Goal: Find specific page/section: Find specific page/section

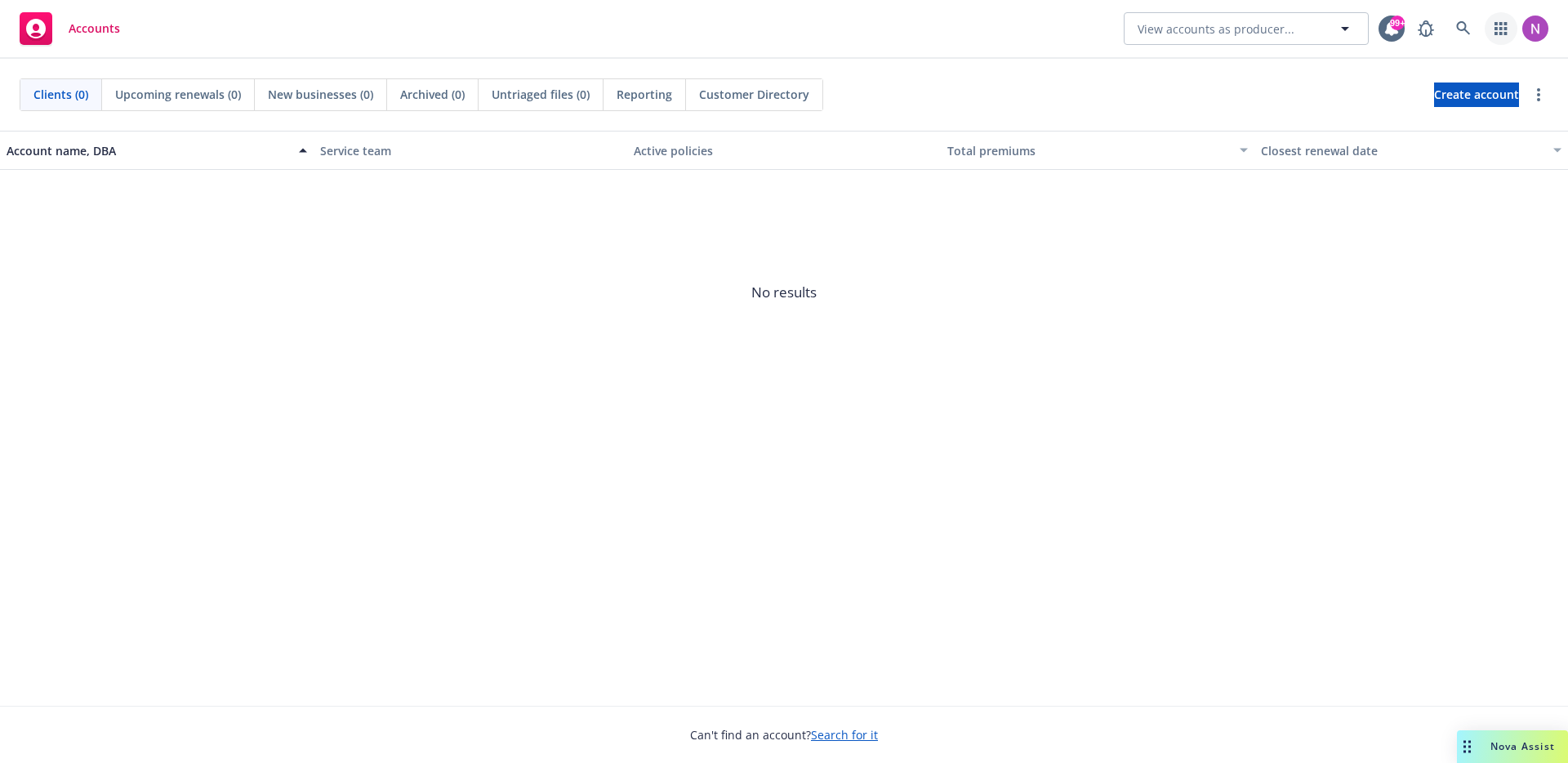
click at [1501, 26] on icon "button" at bounding box center [1501, 29] width 13 height 13
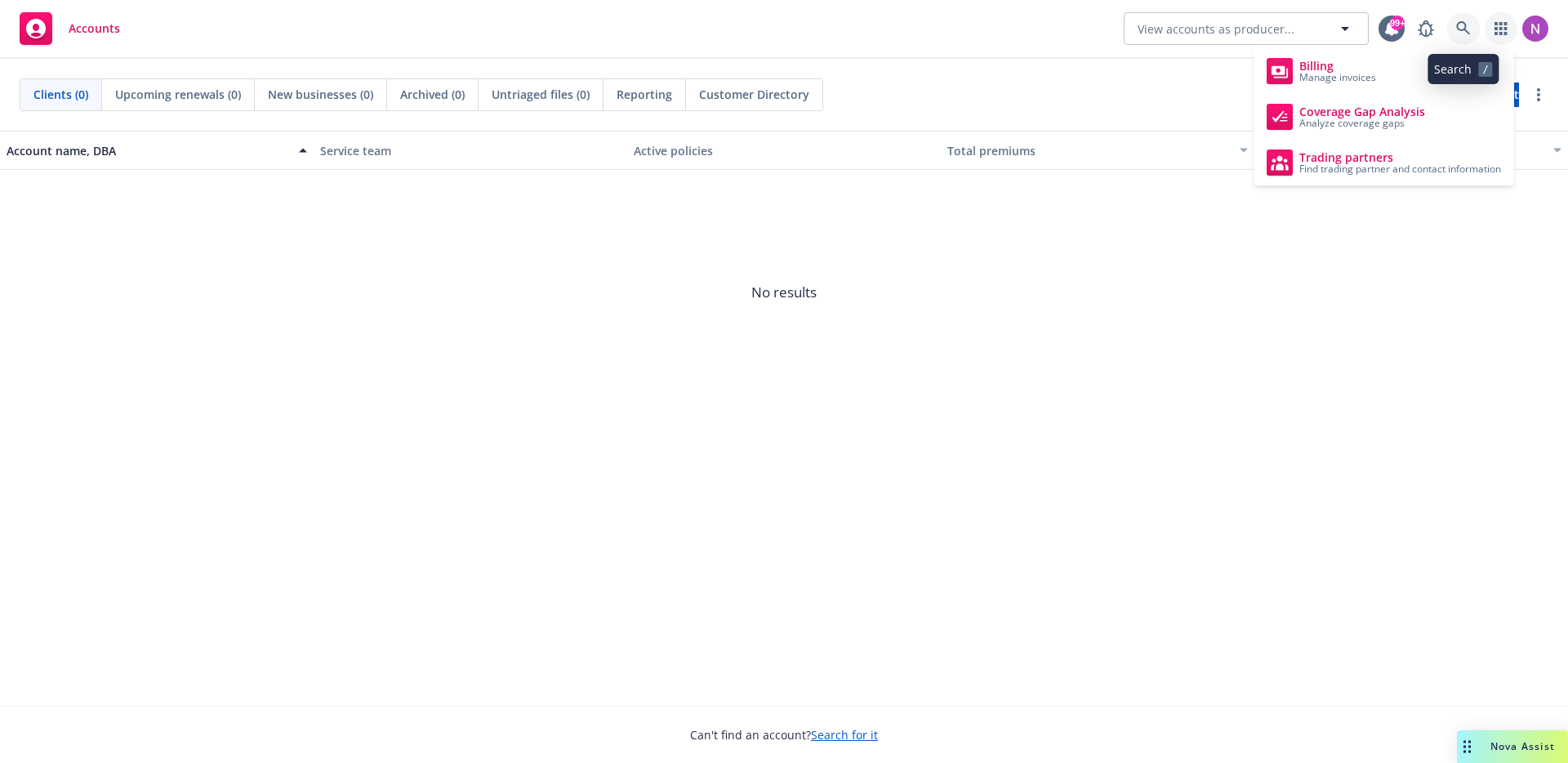
click at [1461, 39] on link at bounding box center [1463, 28] width 33 height 33
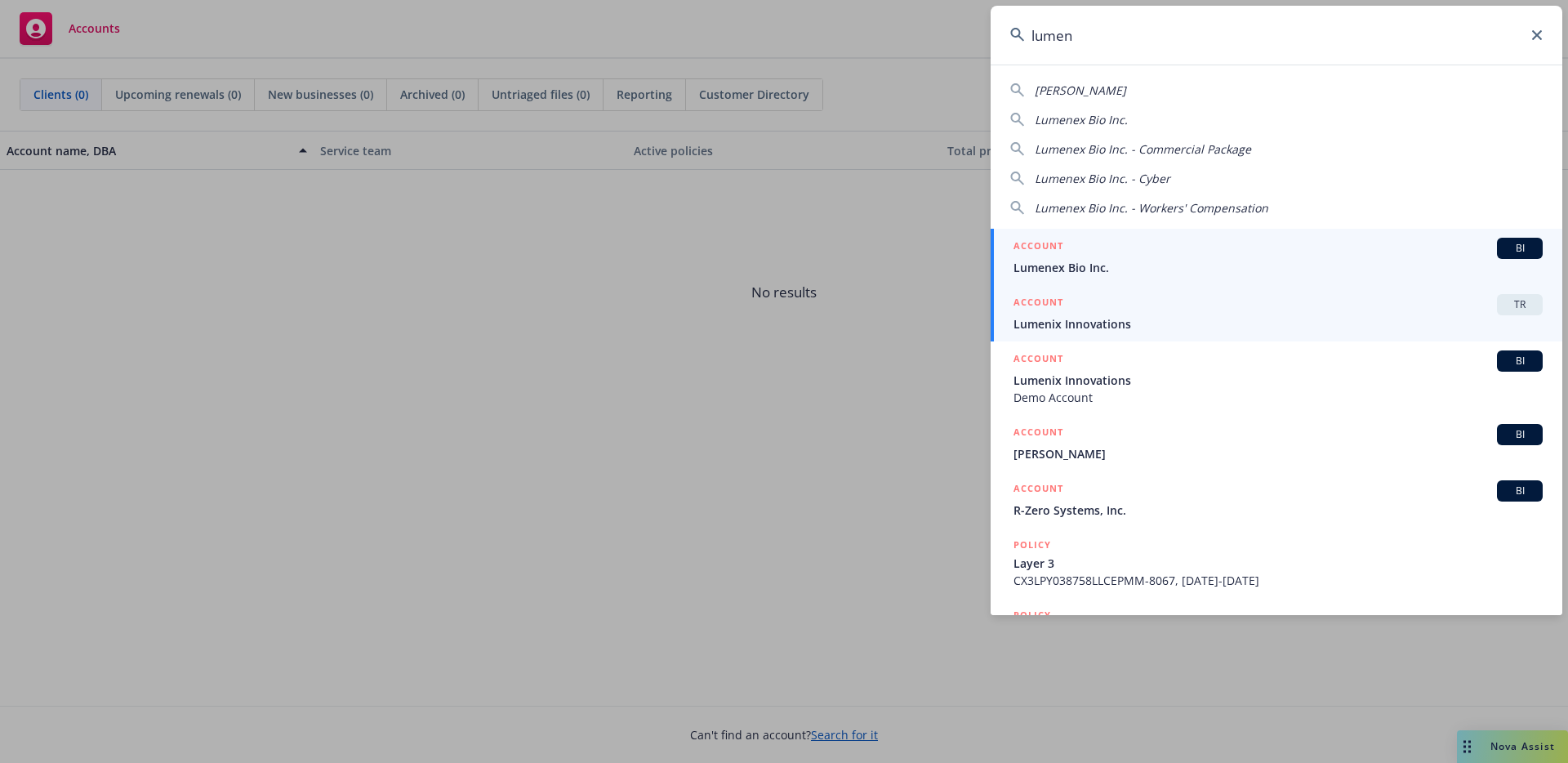
type input "lumen"
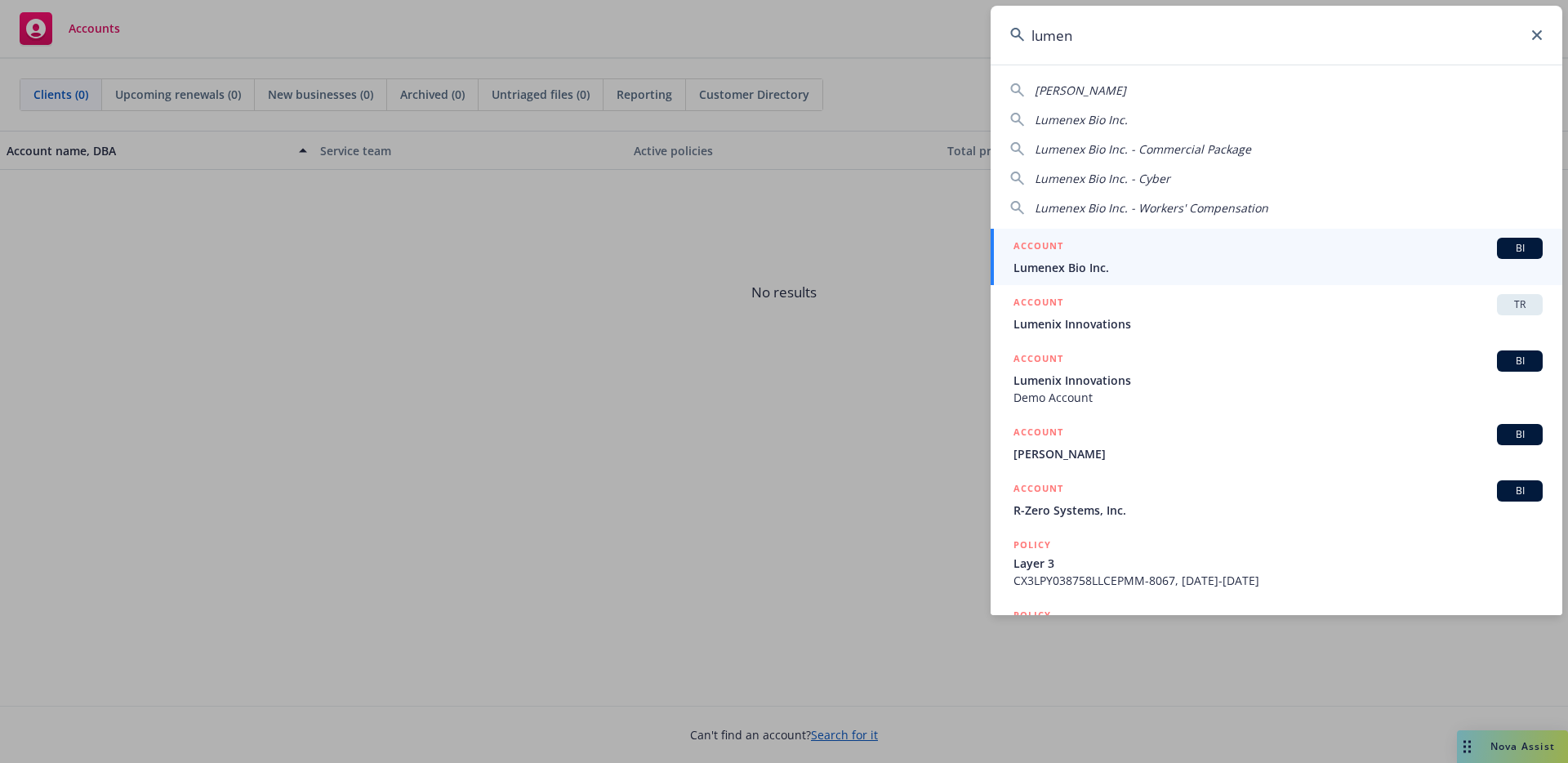
click at [1273, 315] on span "Lumenix Innovations" at bounding box center [1278, 324] width 529 height 17
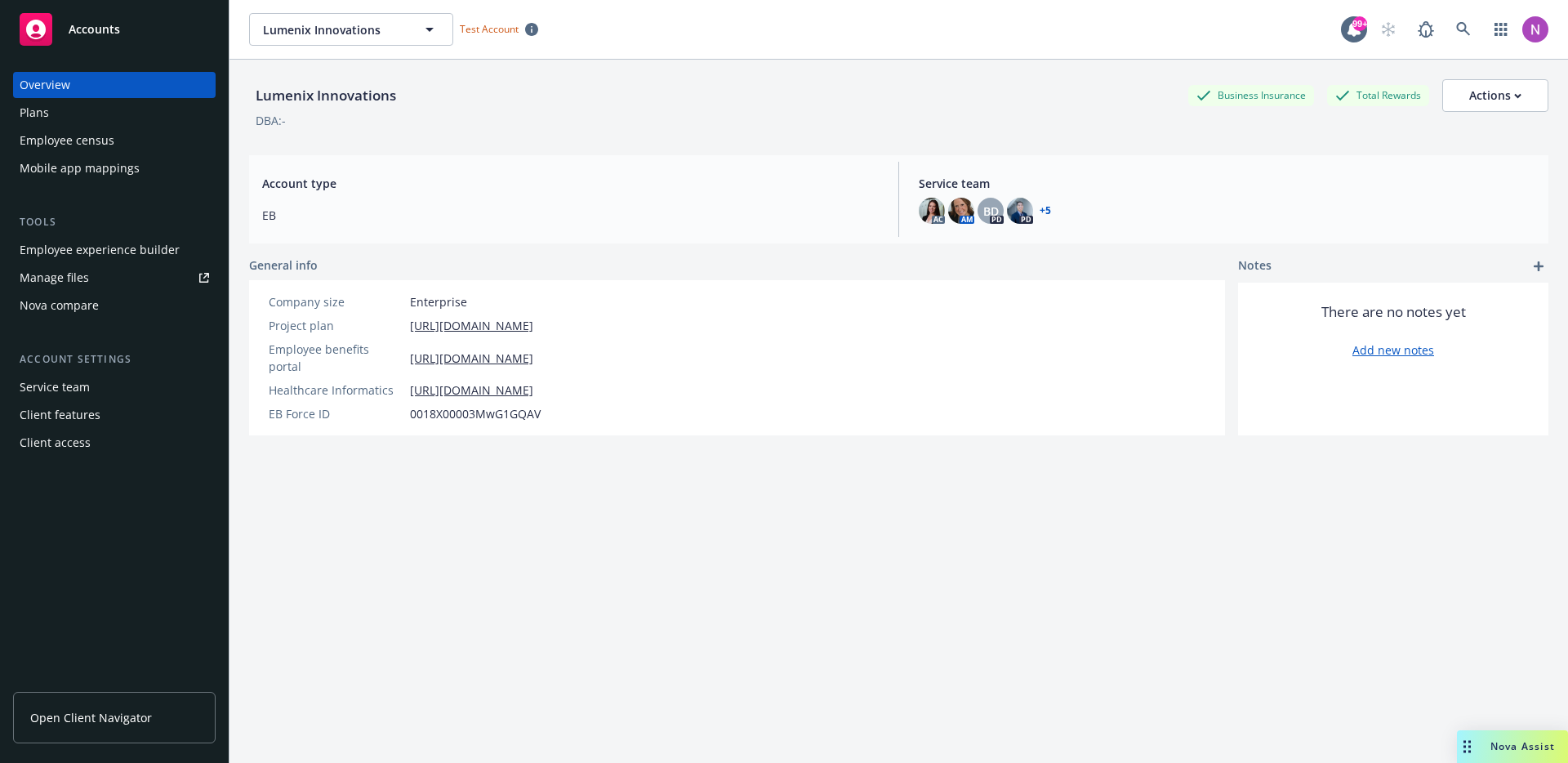
click at [185, 141] on div "Employee census" at bounding box center [114, 140] width 189 height 26
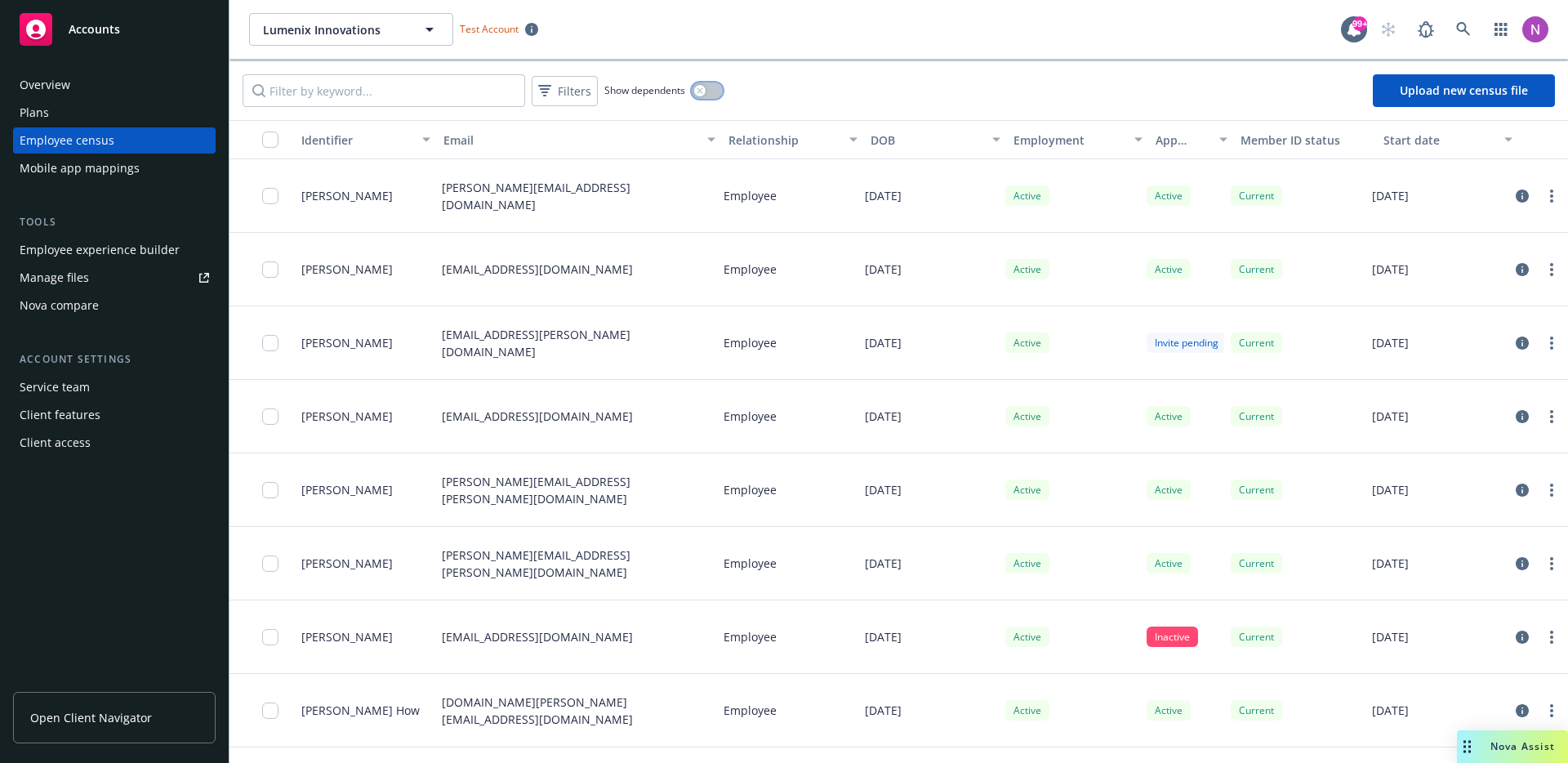
click at [698, 87] on icon "button" at bounding box center [700, 90] width 7 height 7
